Goal: Task Accomplishment & Management: Use online tool/utility

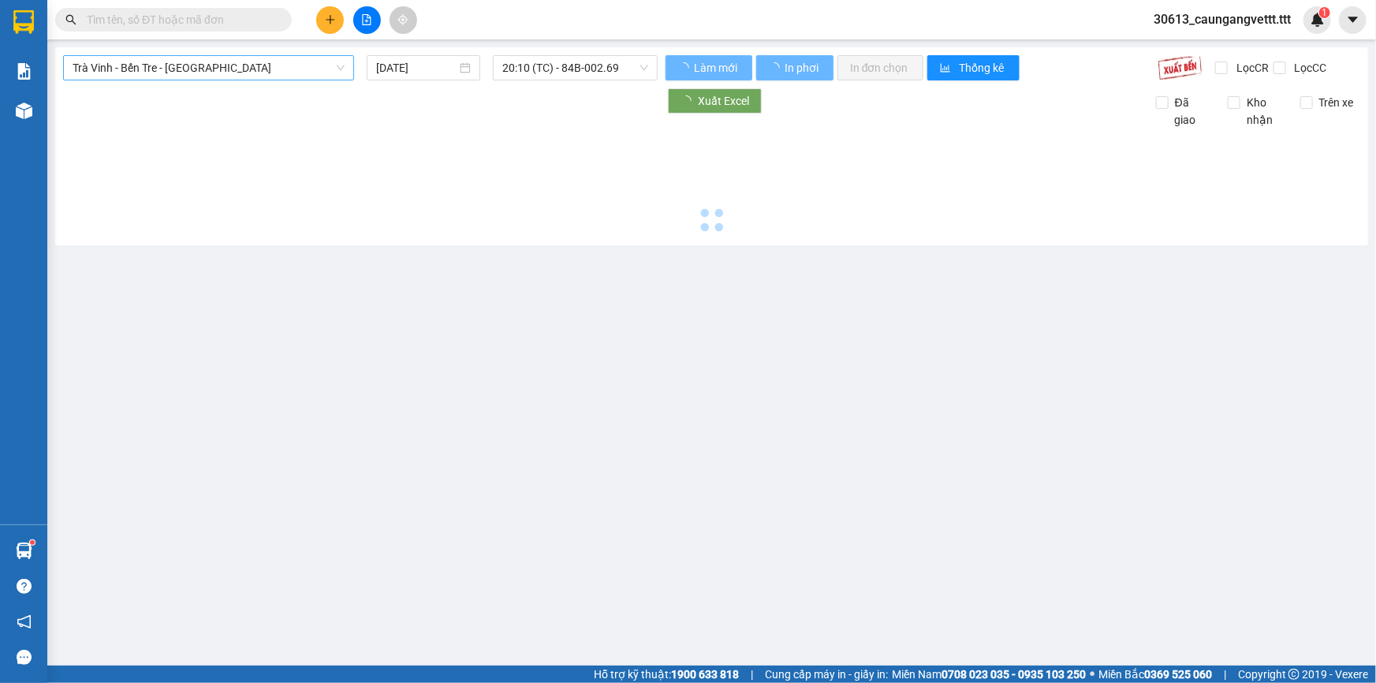
type input "[DATE]"
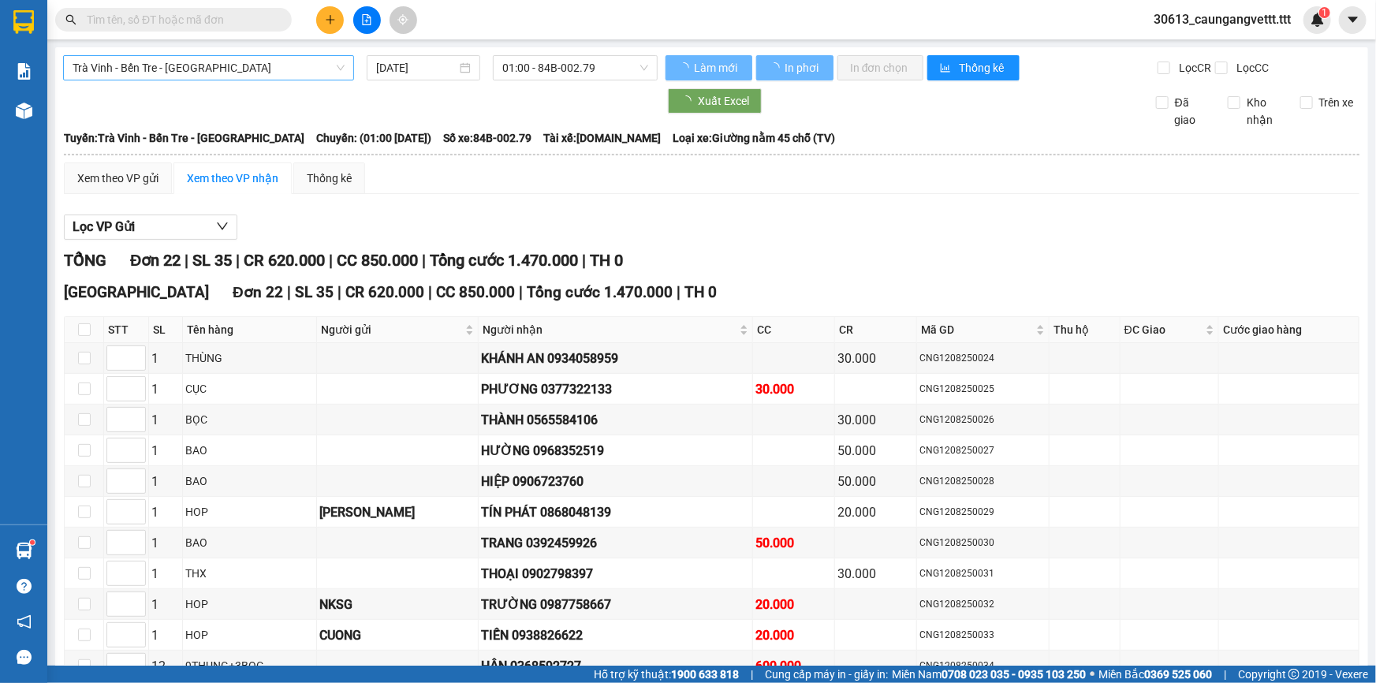
click at [241, 70] on span "Trà Vinh - Bến Tre - [GEOGRAPHIC_DATA]" at bounding box center [209, 68] width 272 height 24
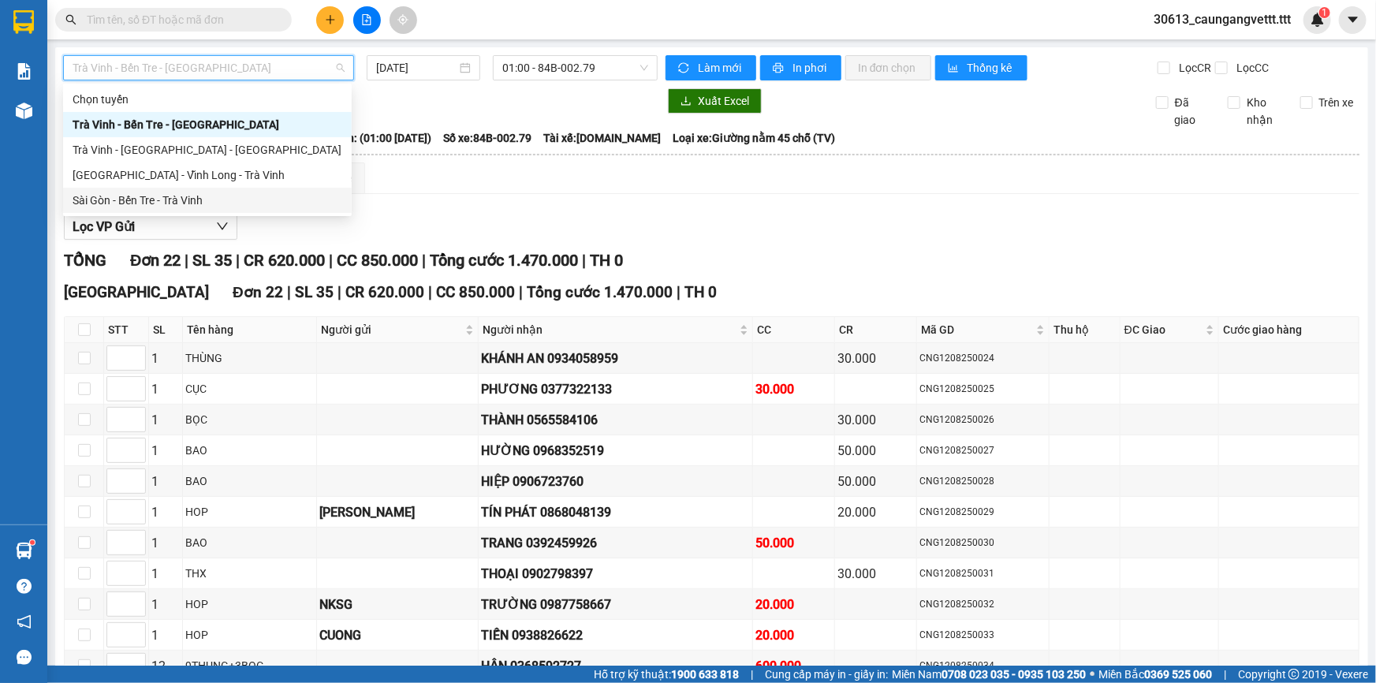
click at [184, 202] on div "Sài Gòn - Bến Tre - Trà Vinh" at bounding box center [208, 200] width 270 height 17
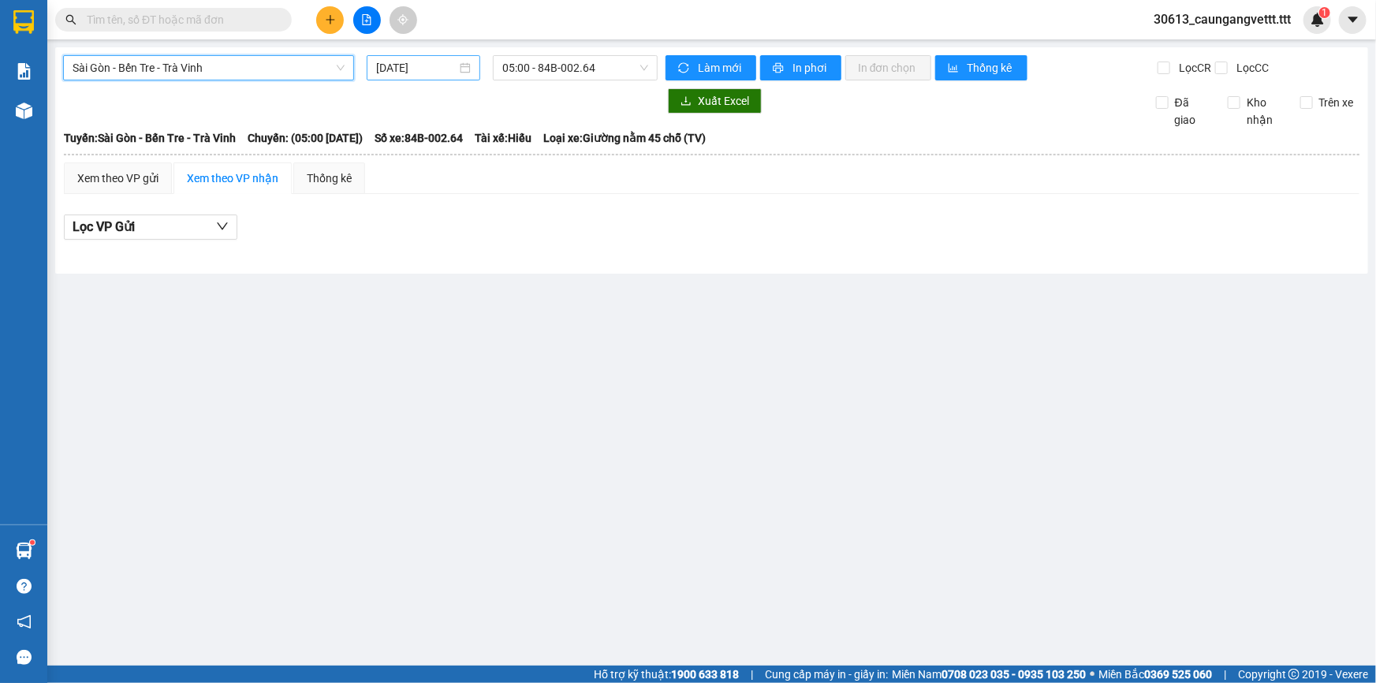
click at [387, 70] on input "[DATE]" at bounding box center [416, 67] width 80 height 17
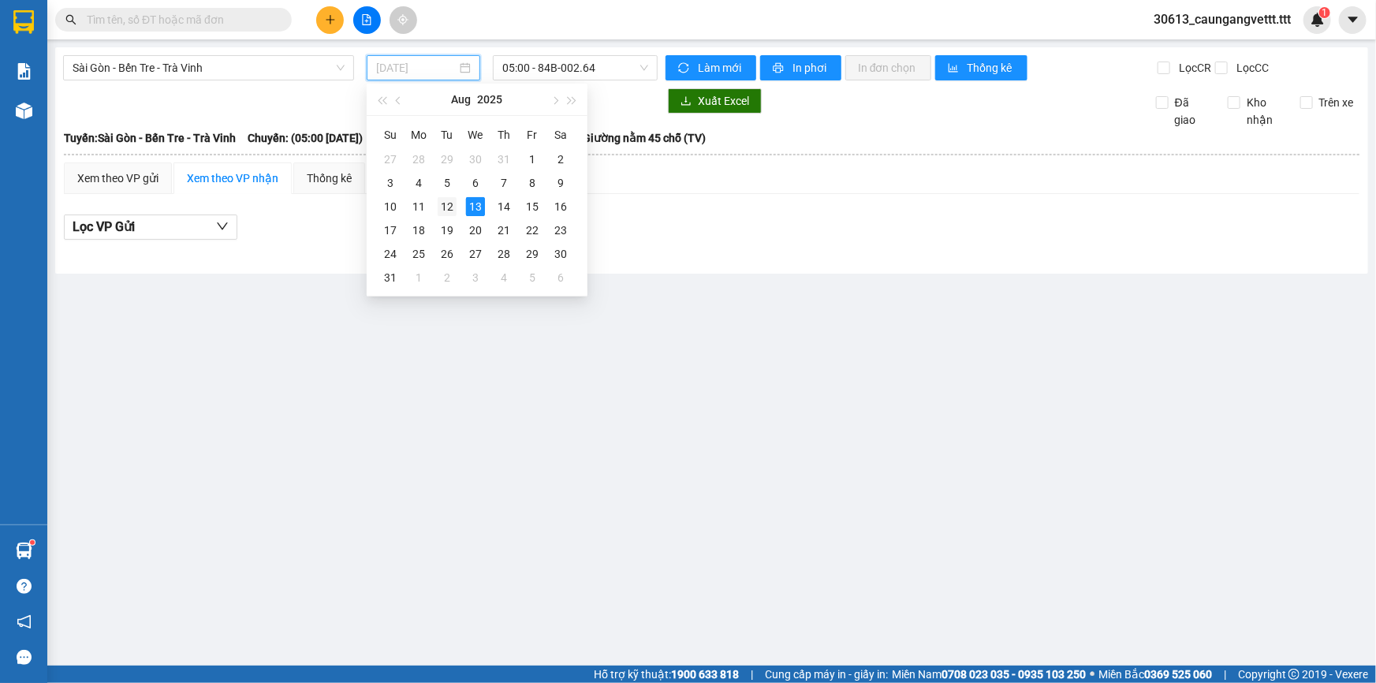
drag, startPoint x: 446, startPoint y: 209, endPoint x: 543, endPoint y: 69, distance: 170.0
click at [447, 209] on div "12" at bounding box center [447, 206] width 19 height 19
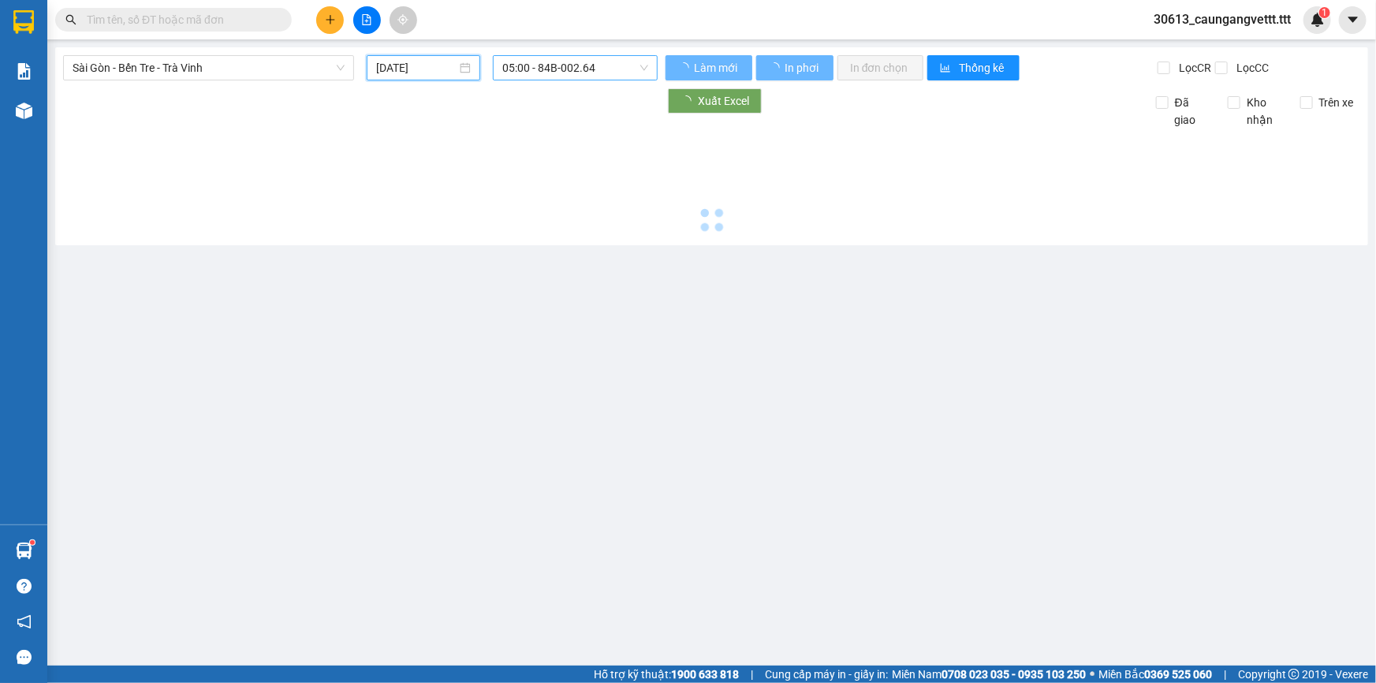
type input "[DATE]"
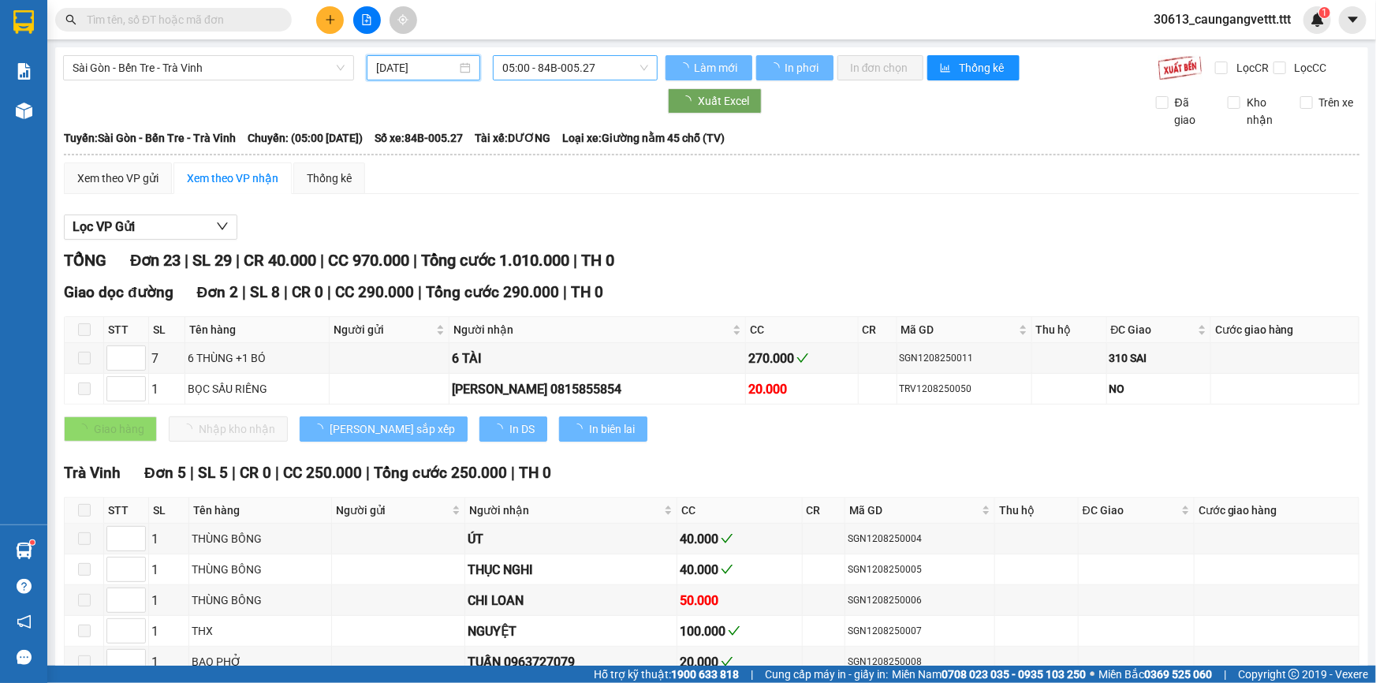
click at [539, 71] on span "05:00 - 84B-005.27" at bounding box center [575, 68] width 146 height 24
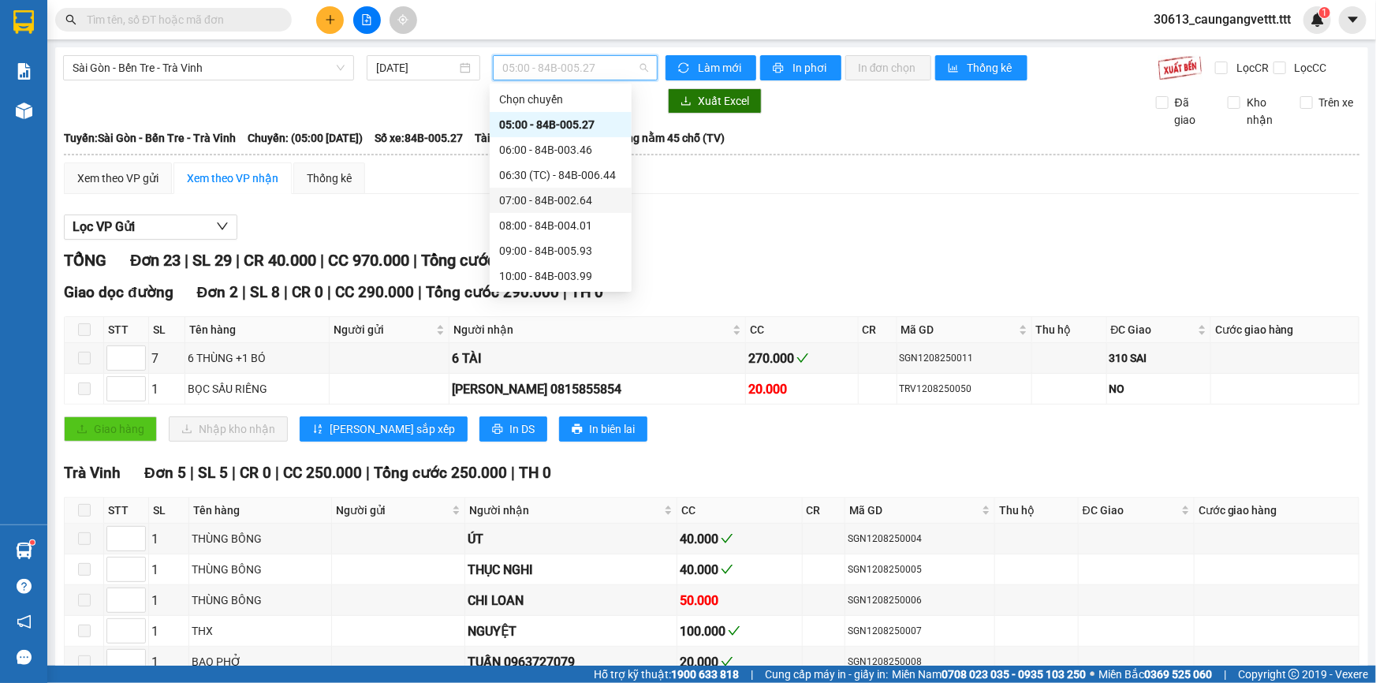
scroll to position [327, 0]
click at [547, 281] on div "22:00 - 84B-003.46" at bounding box center [560, 276] width 123 height 17
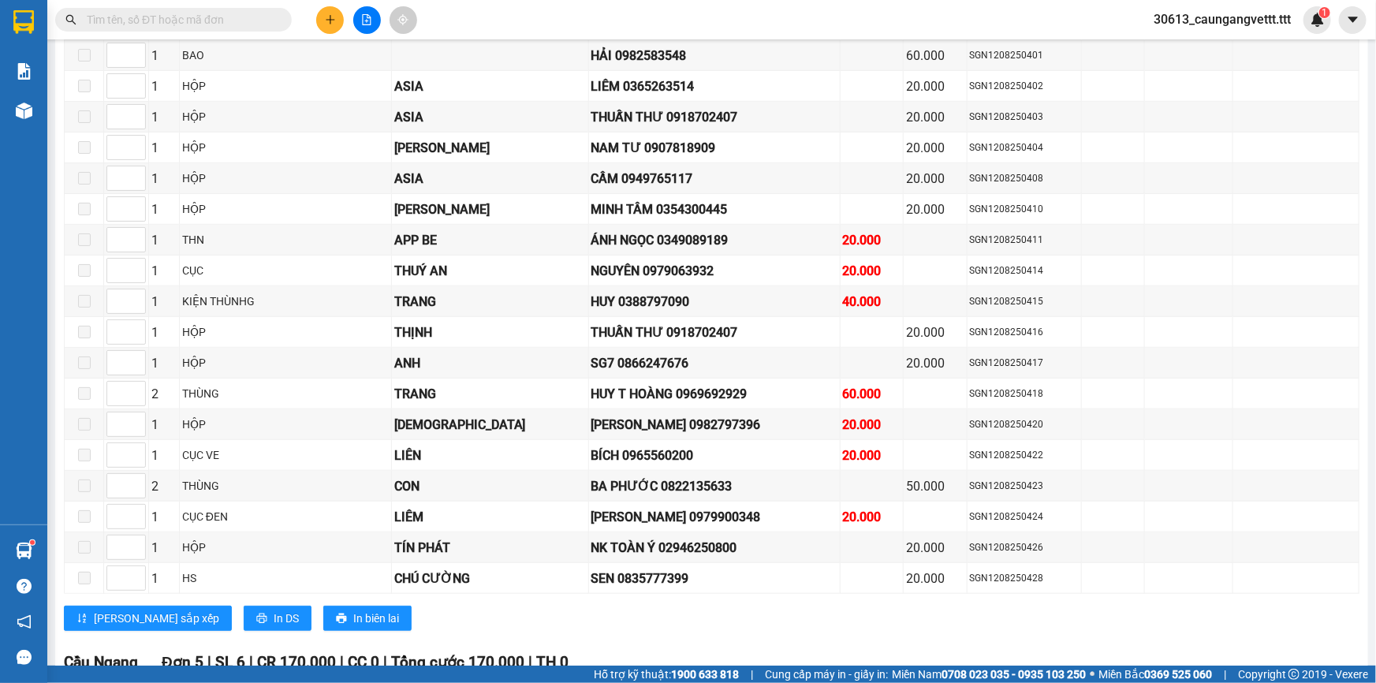
scroll to position [812, 0]
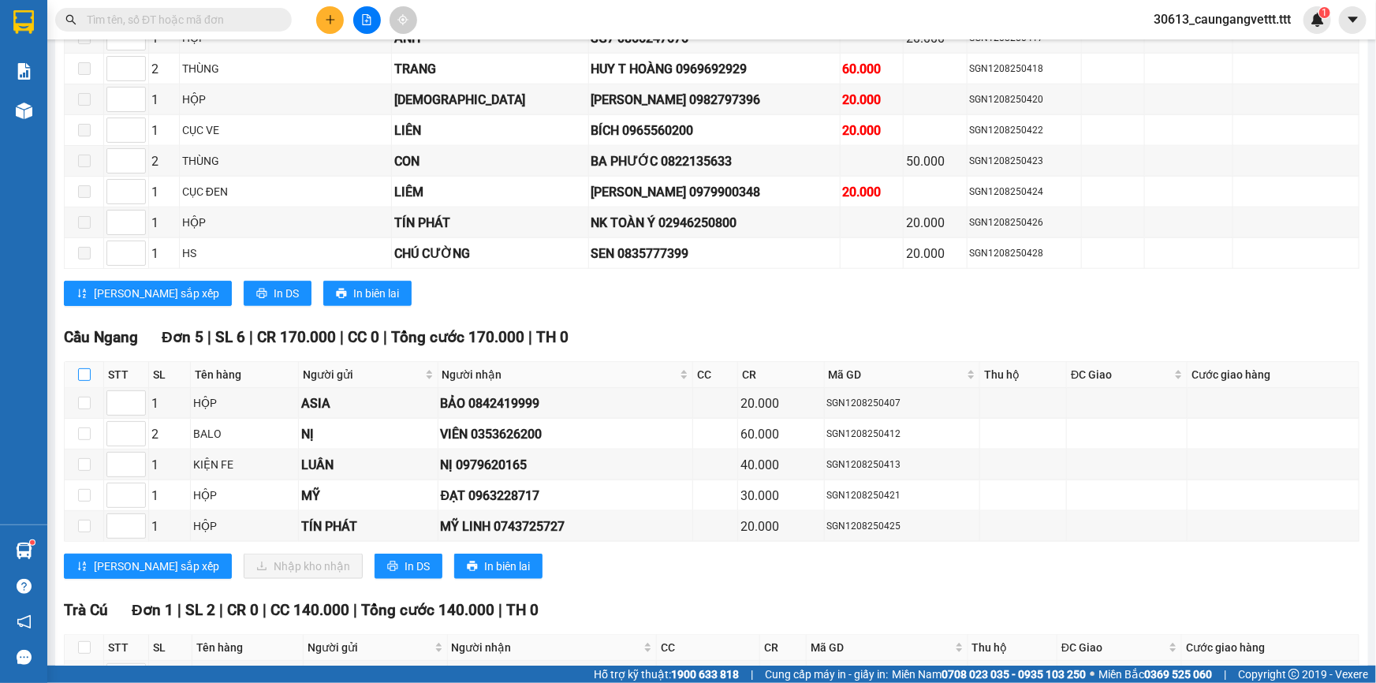
click at [80, 369] on input "checkbox" at bounding box center [84, 374] width 13 height 13
checkbox input "true"
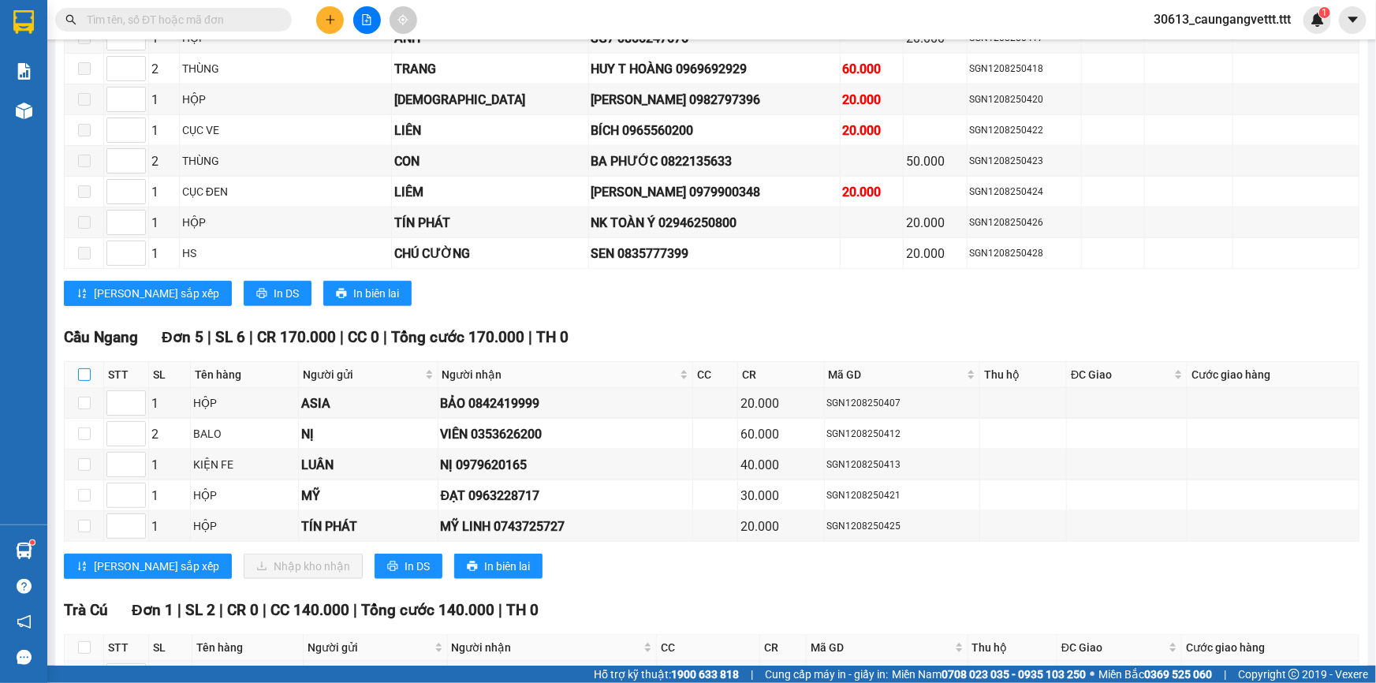
checkbox input "true"
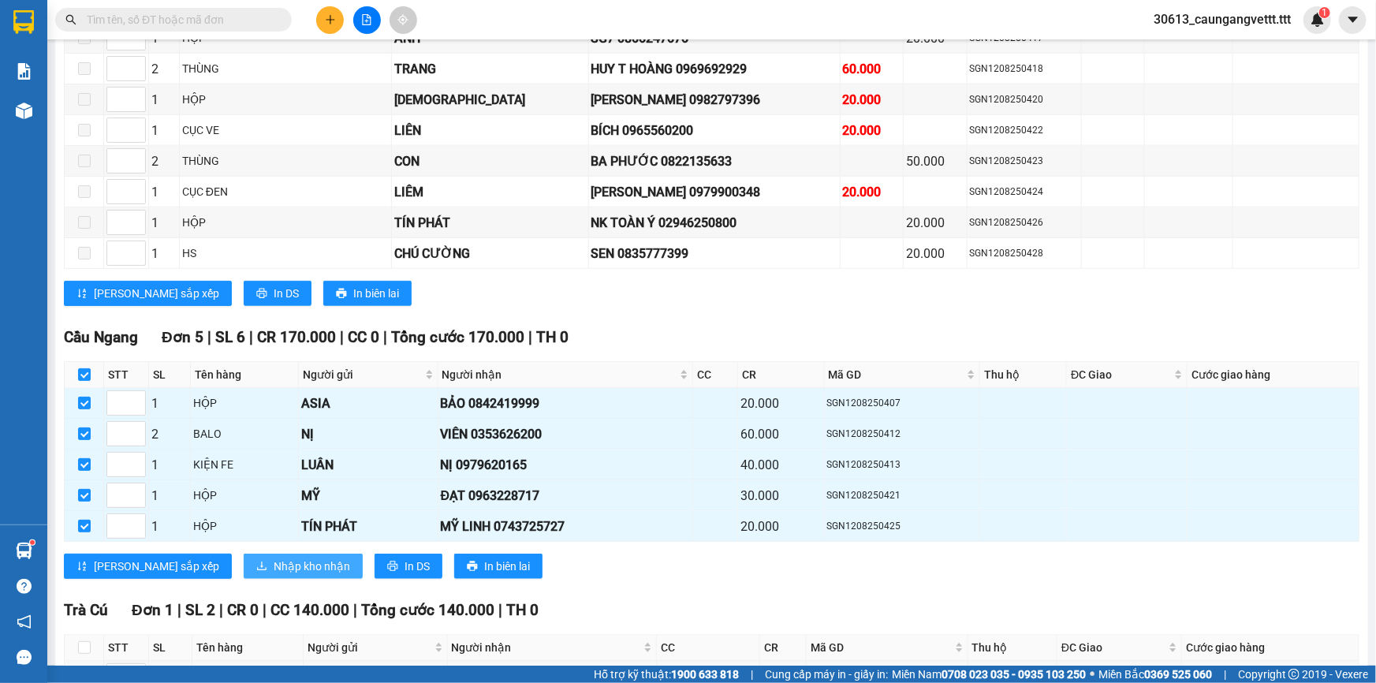
click at [274, 560] on span "Nhập kho nhận" at bounding box center [312, 566] width 77 height 17
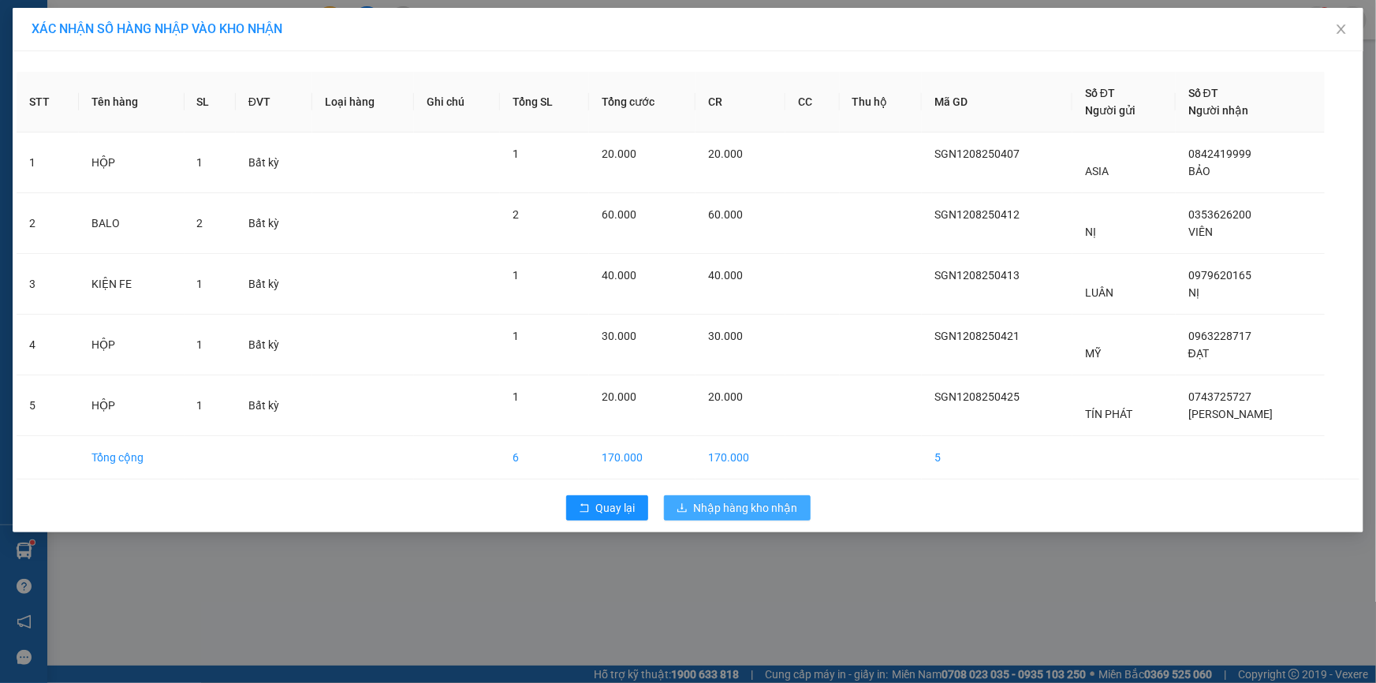
click at [750, 508] on span "Nhập hàng kho nhận" at bounding box center [746, 507] width 104 height 17
